Goal: Task Accomplishment & Management: Manage account settings

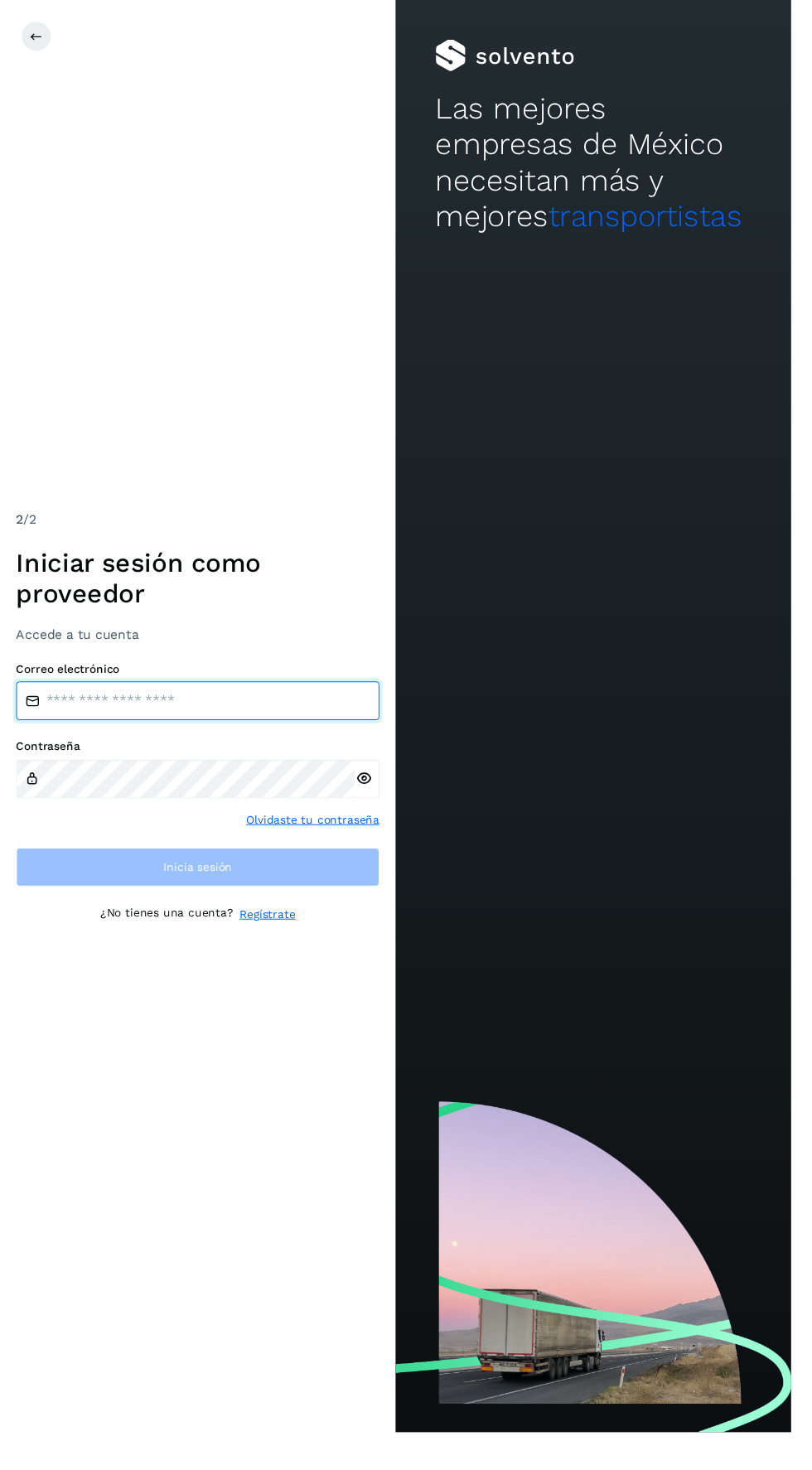
click at [224, 739] on input "email" at bounding box center [203, 720] width 373 height 39
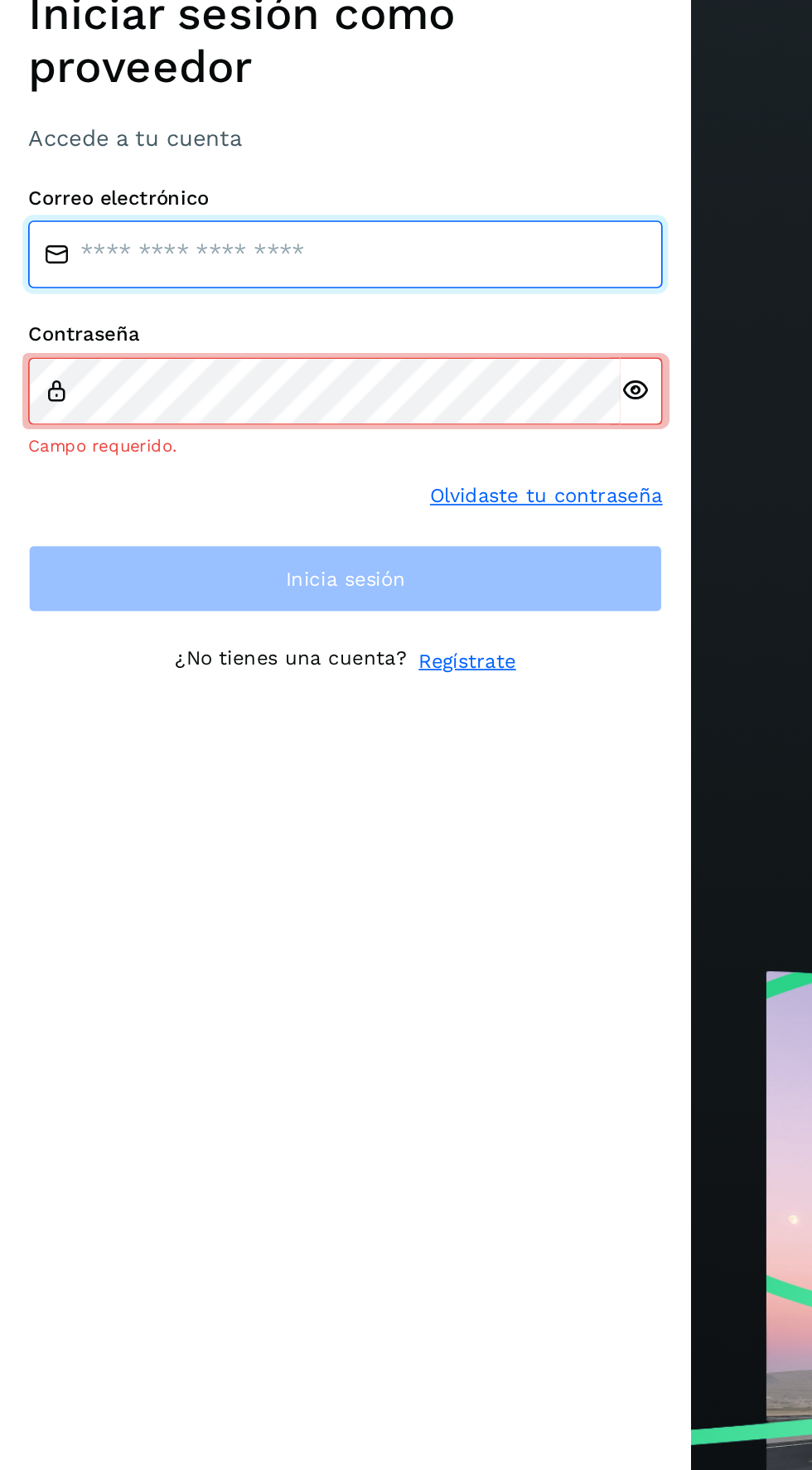
type input "**********"
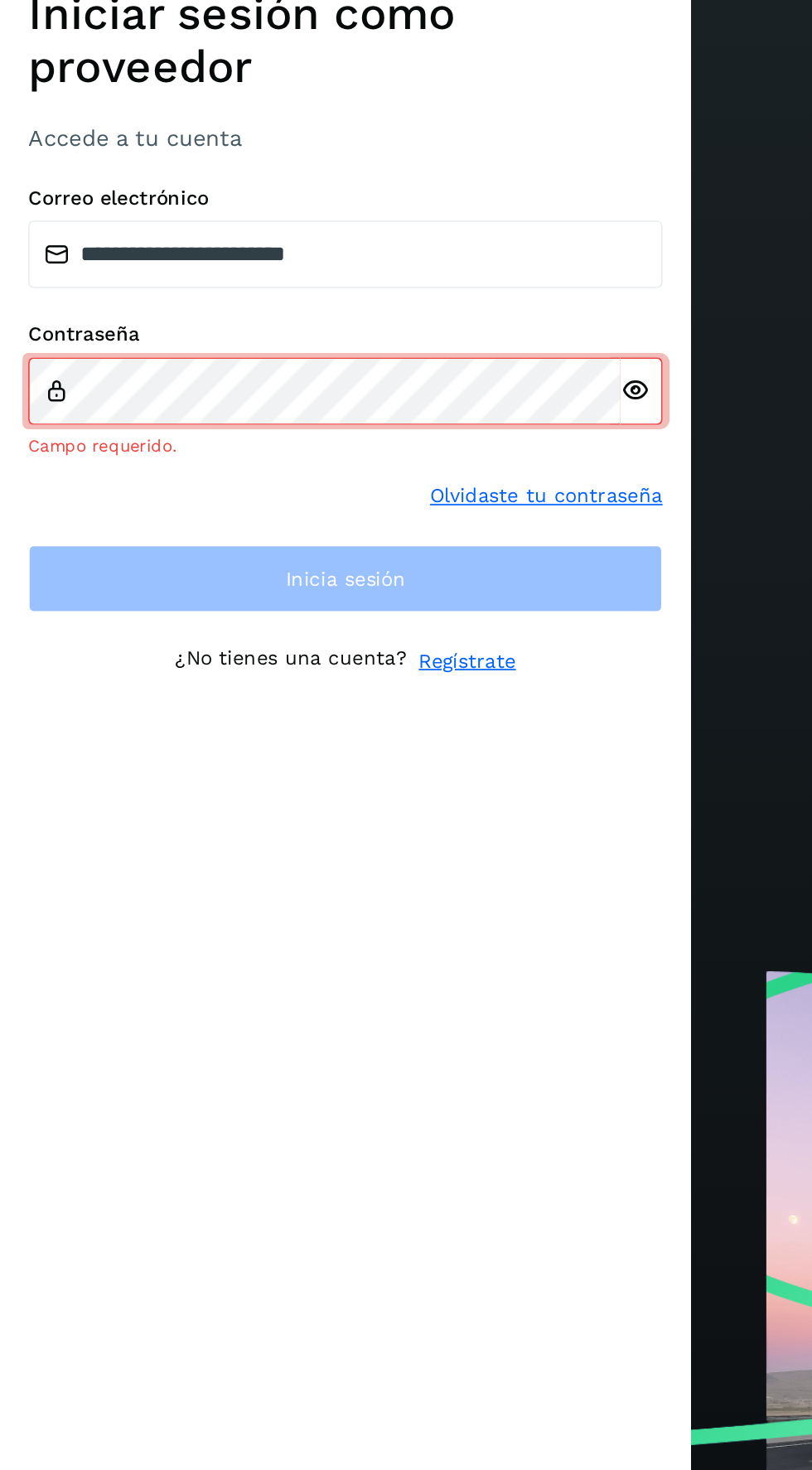
scroll to position [10, 0]
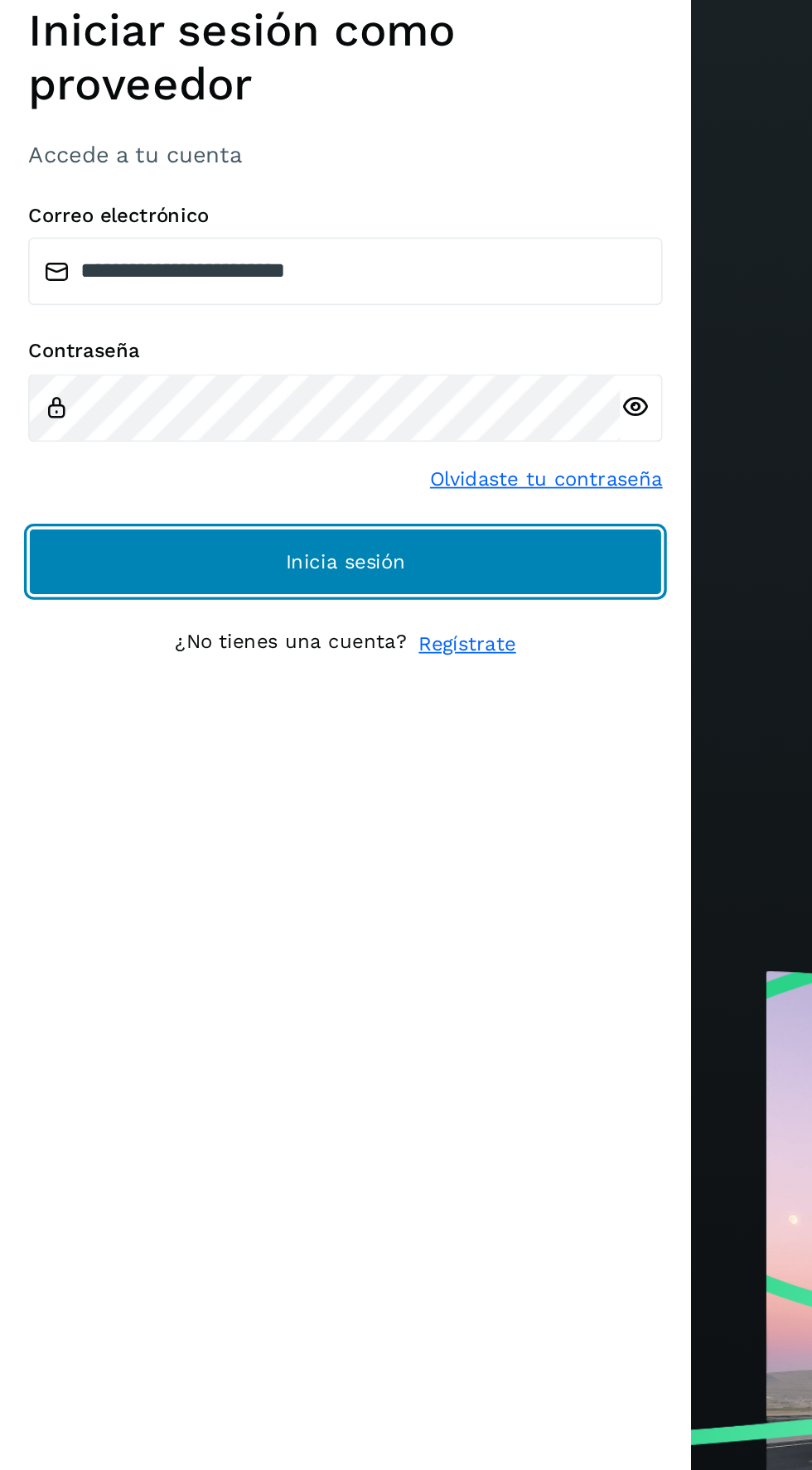
click at [311, 910] on button "Inicia sesión" at bounding box center [203, 890] width 373 height 39
click at [106, 910] on button "Inicia sesión" at bounding box center [203, 890] width 373 height 39
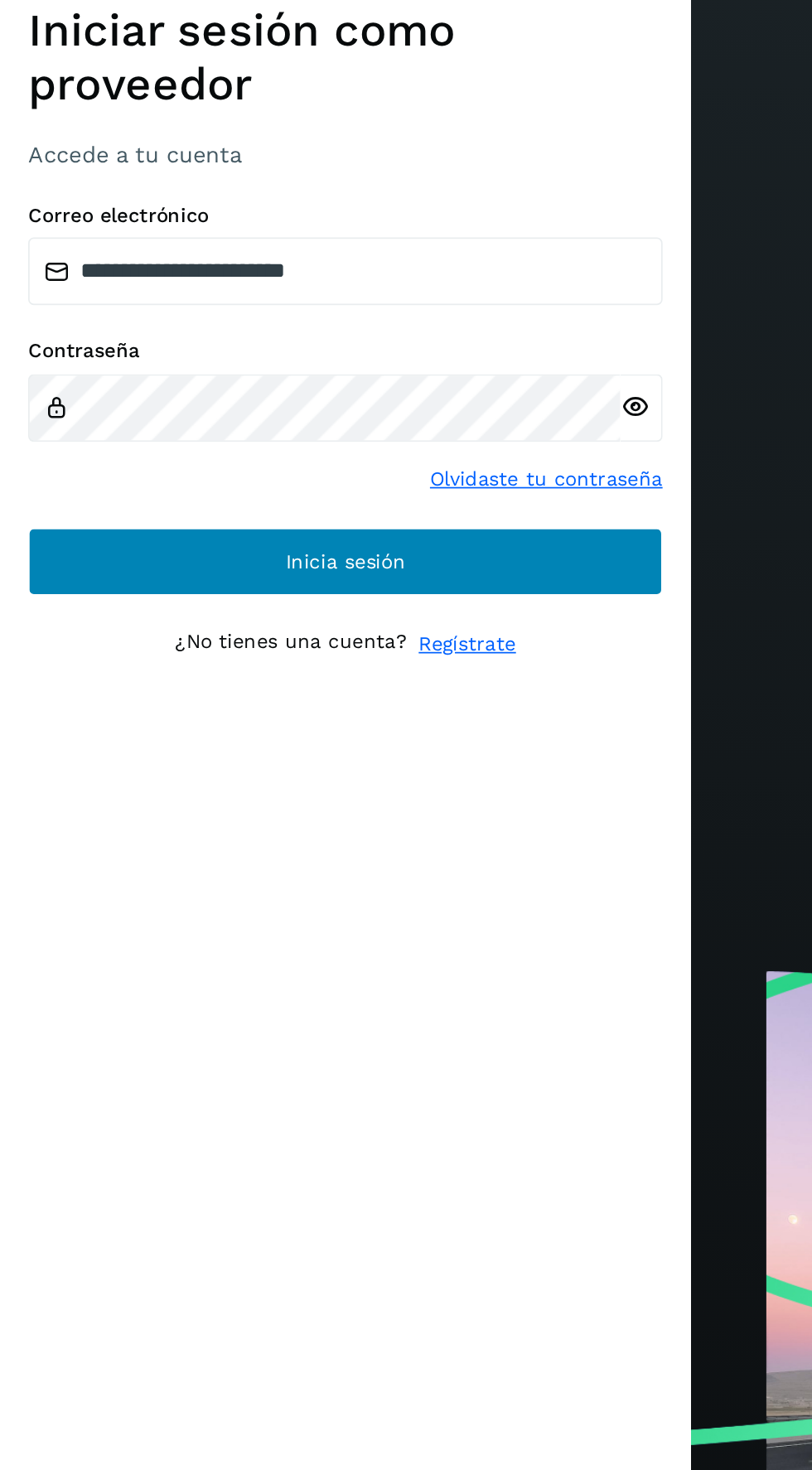
click at [161, 910] on button "Inicia sesión" at bounding box center [203, 890] width 373 height 39
click at [127, 910] on button "Inicia sesión" at bounding box center [203, 890] width 373 height 39
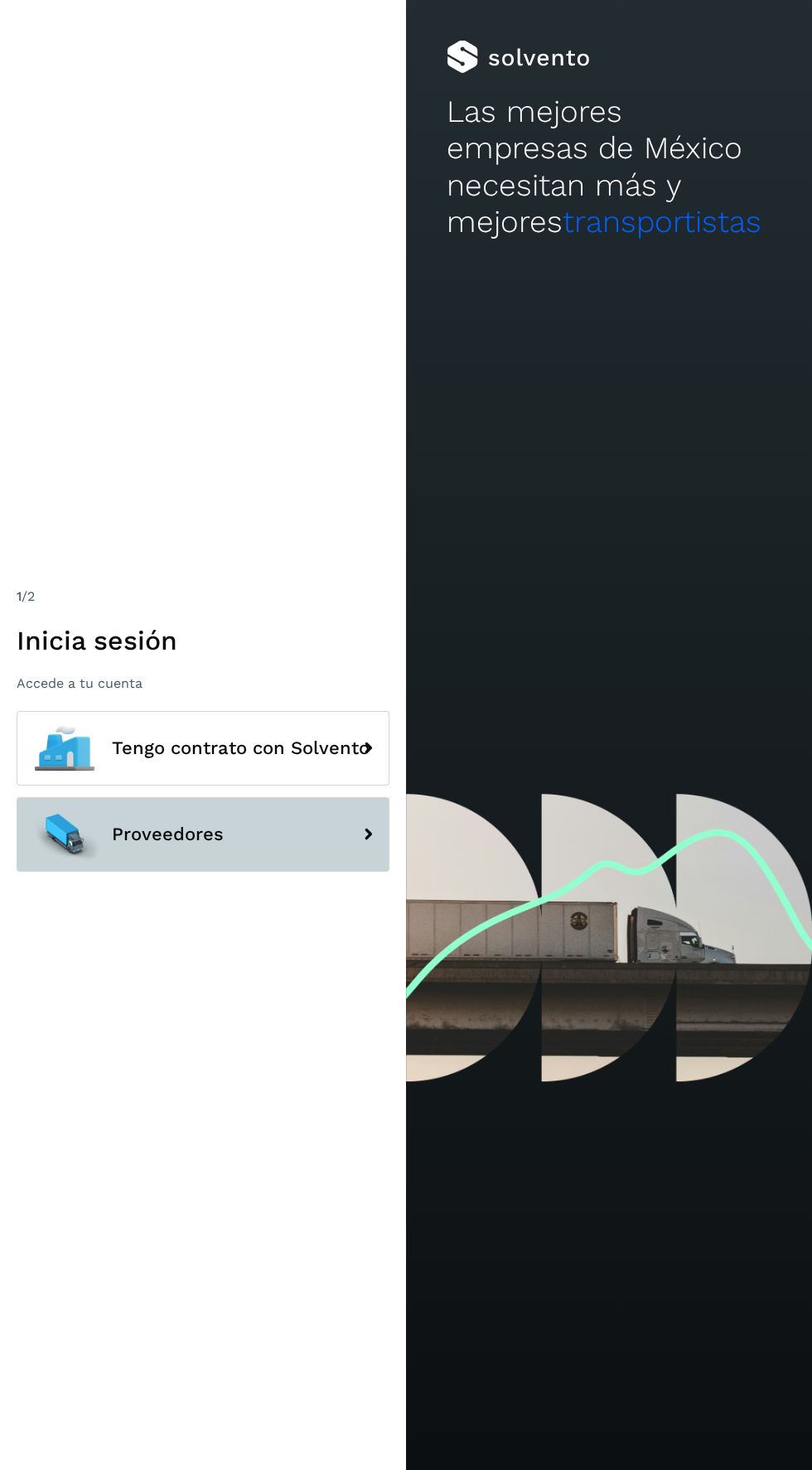
click at [292, 871] on button "Proveedores" at bounding box center [203, 835] width 373 height 75
click at [316, 871] on button "Proveedores" at bounding box center [203, 835] width 373 height 75
click at [284, 871] on button "Proveedores" at bounding box center [203, 835] width 373 height 75
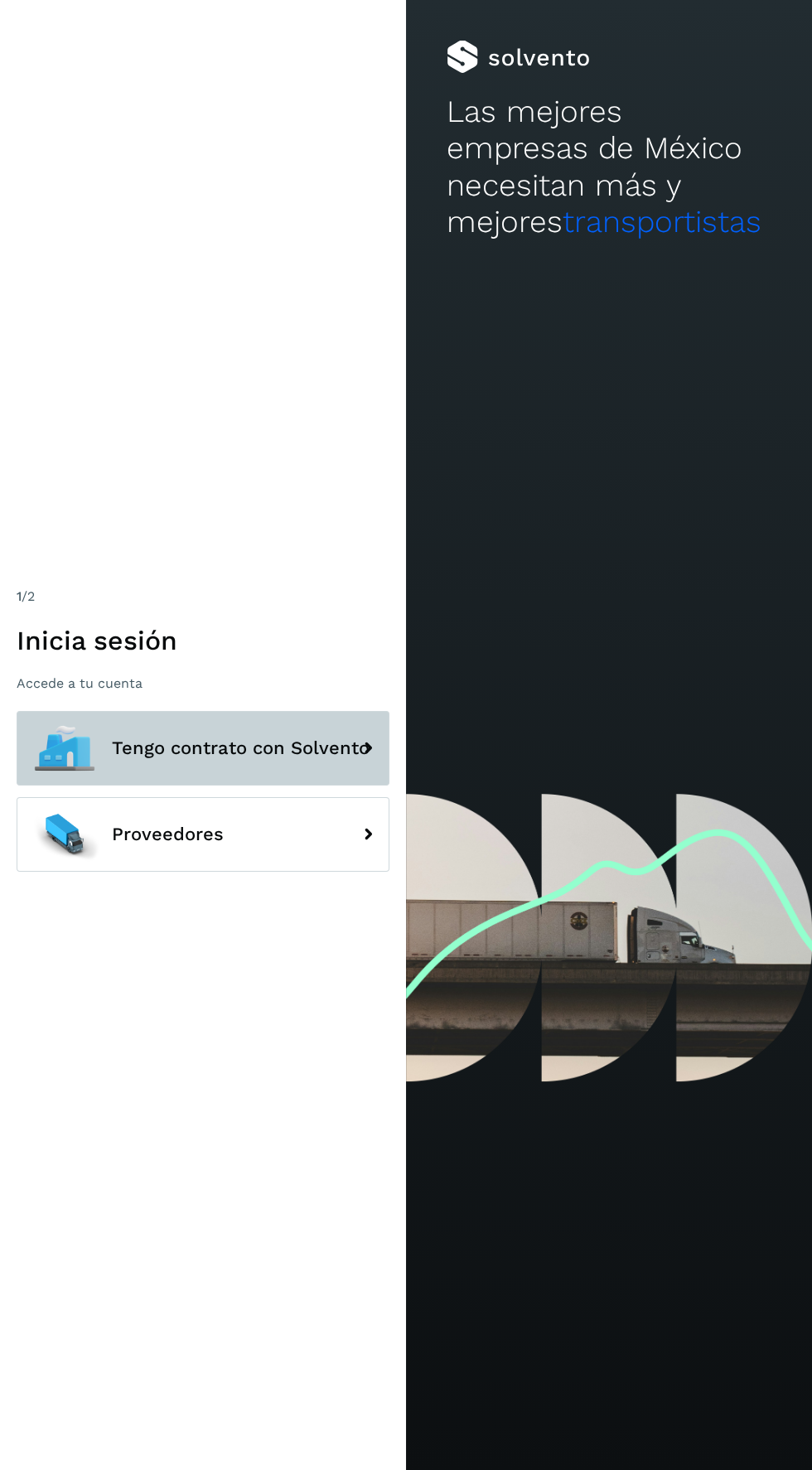
click at [274, 758] on span "Tengo contrato con Solvento" at bounding box center [240, 748] width 258 height 20
click at [346, 785] on button "Tengo contrato con Solvento" at bounding box center [203, 749] width 373 height 75
click at [277, 758] on span "Tengo contrato con Solvento" at bounding box center [240, 748] width 258 height 20
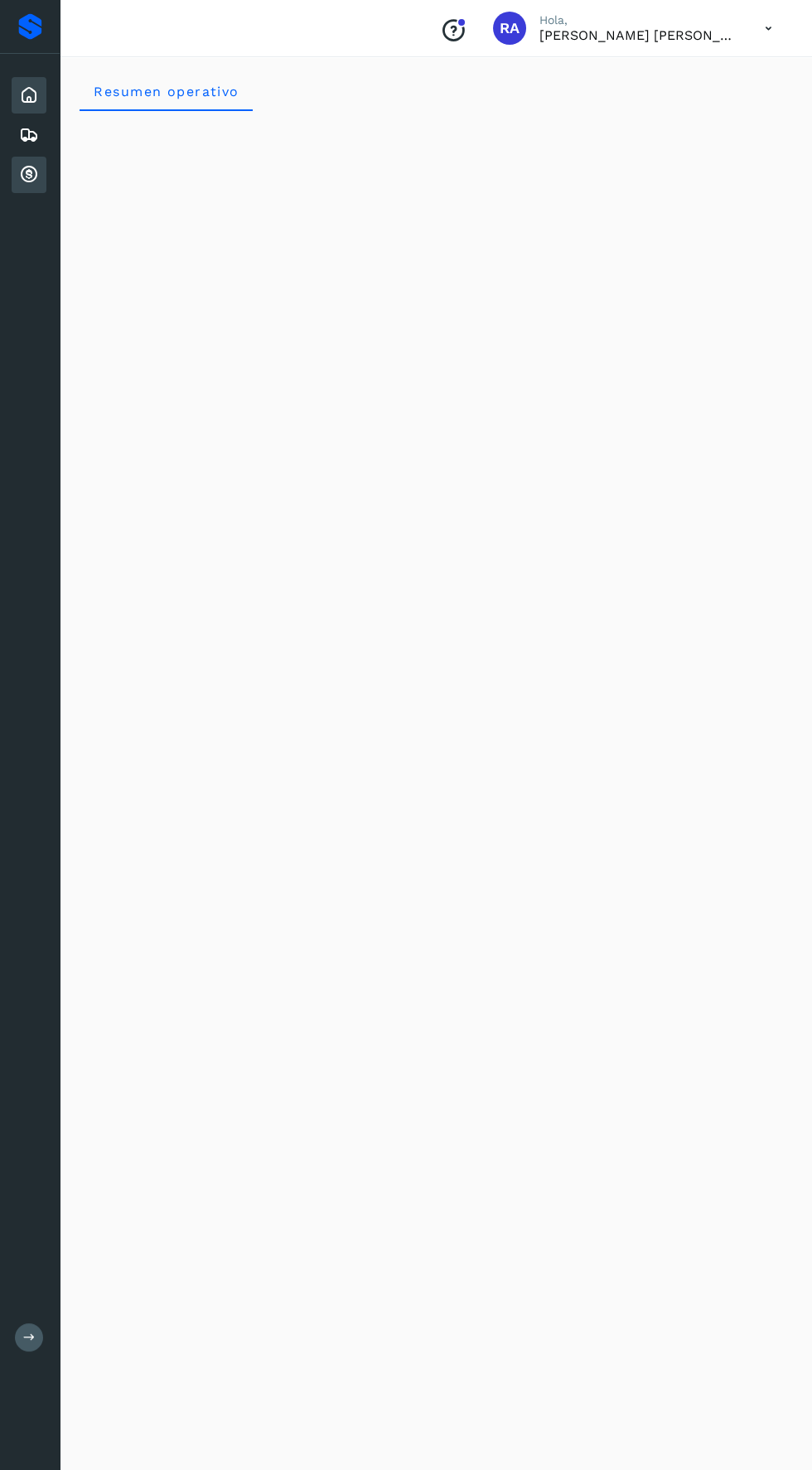
click at [26, 174] on icon at bounding box center [28, 174] width 20 height 20
click at [32, 173] on icon at bounding box center [28, 174] width 20 height 20
